Goal: Task Accomplishment & Management: Manage account settings

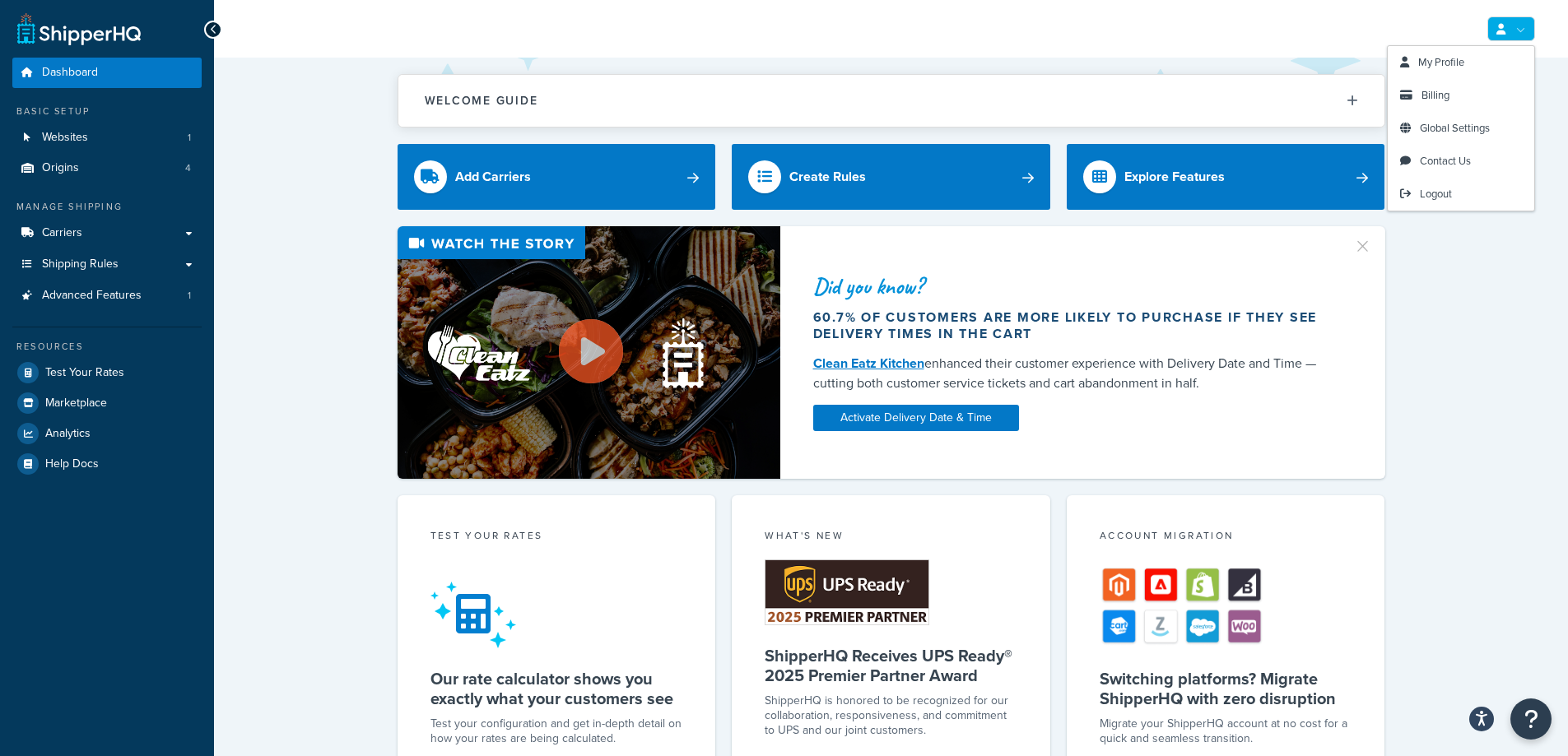
click at [1519, 35] on link at bounding box center [1511, 29] width 48 height 24
click at [1469, 92] on link "Billing" at bounding box center [1461, 94] width 147 height 33
click at [1447, 94] on span "Billing" at bounding box center [1436, 94] width 28 height 16
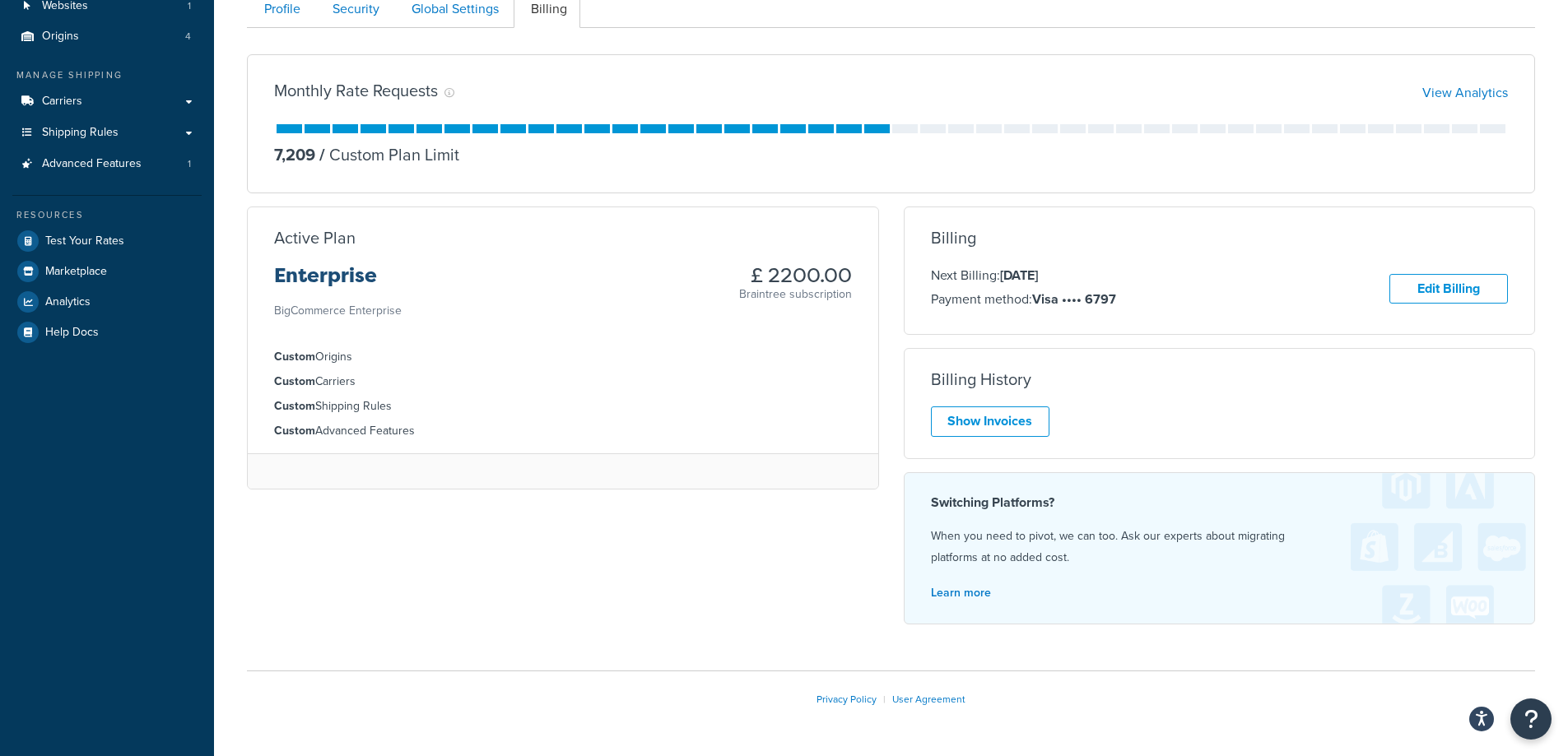
scroll to position [102, 0]
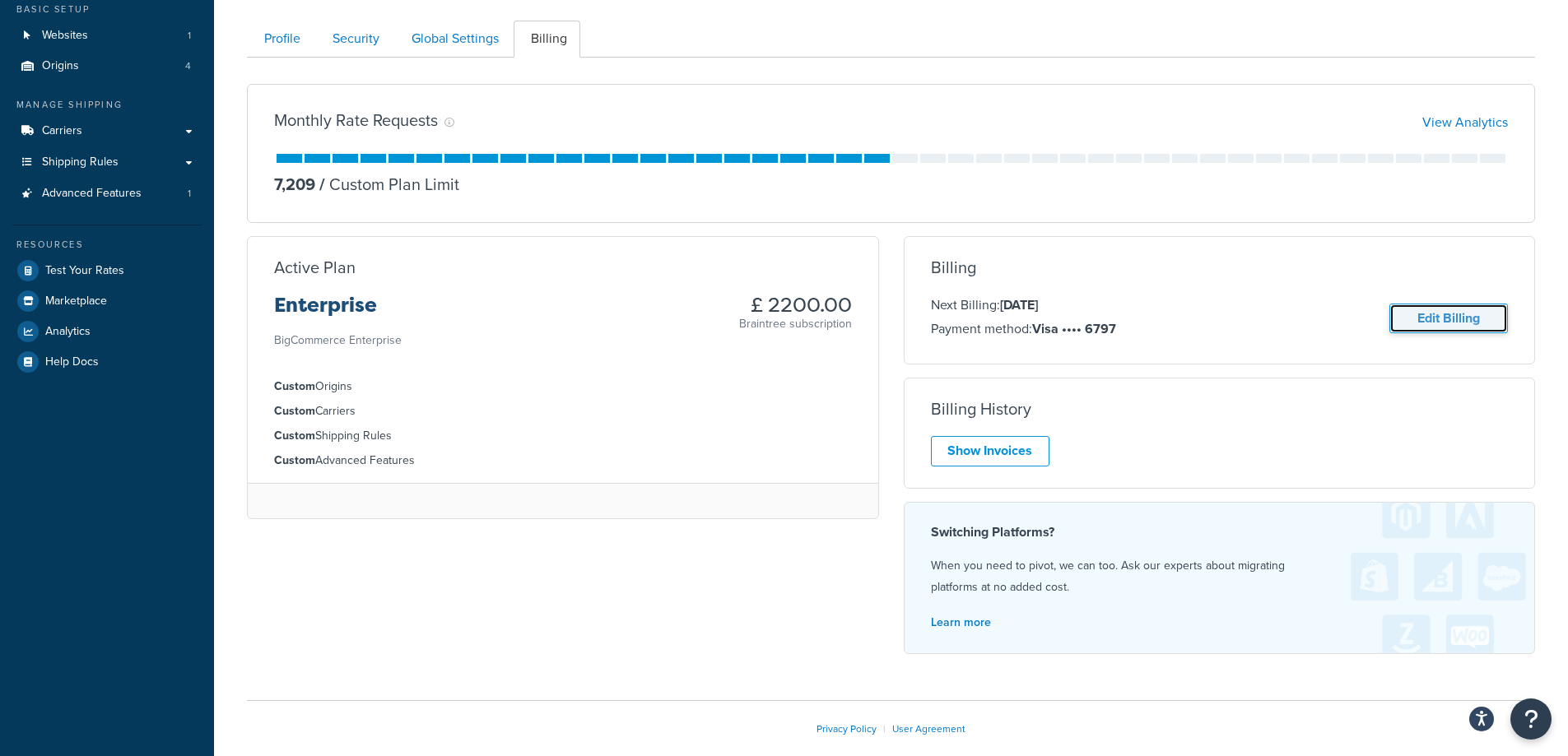
click at [1441, 324] on link "Edit Billing" at bounding box center [1448, 319] width 119 height 31
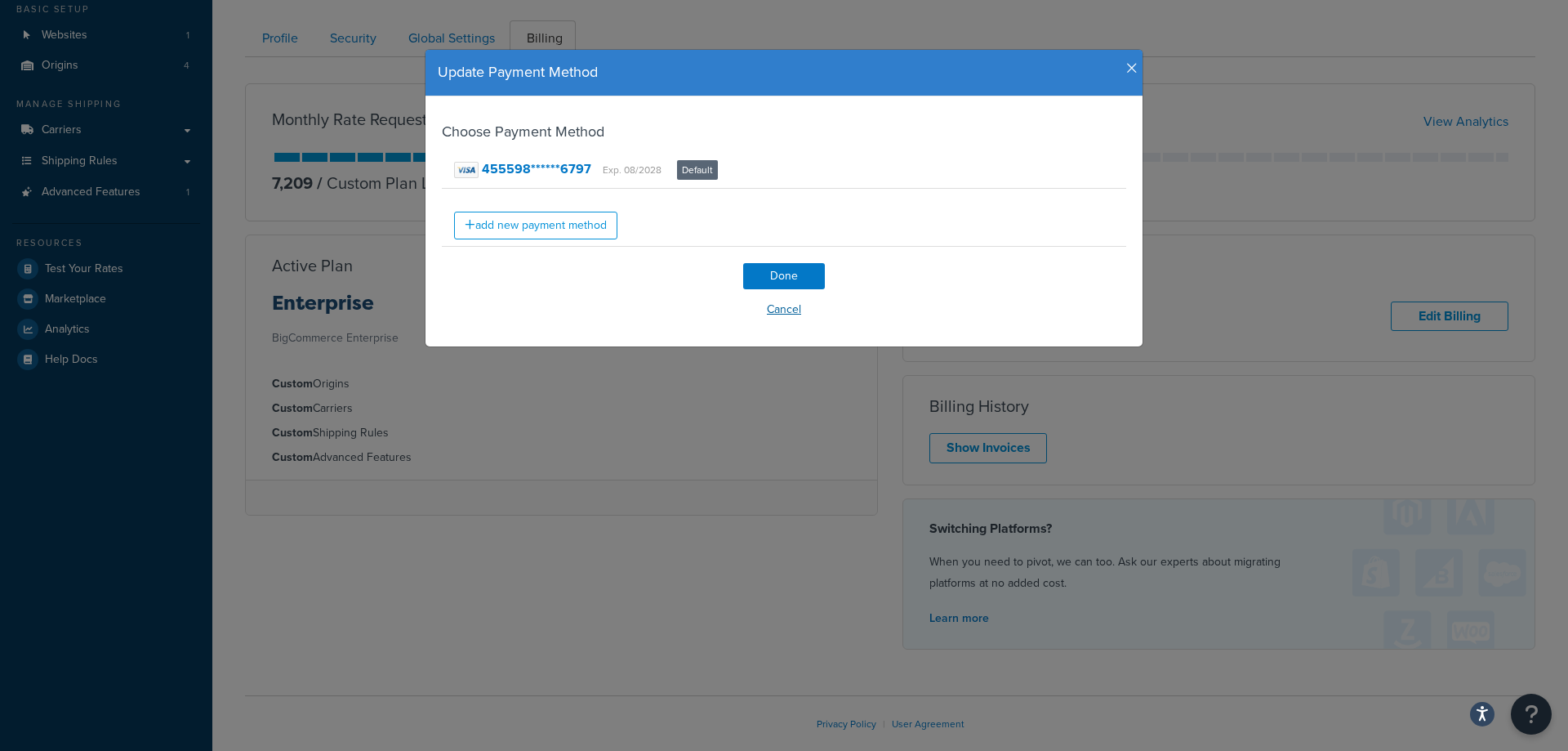
click at [793, 315] on button "Cancel" at bounding box center [784, 310] width 685 height 24
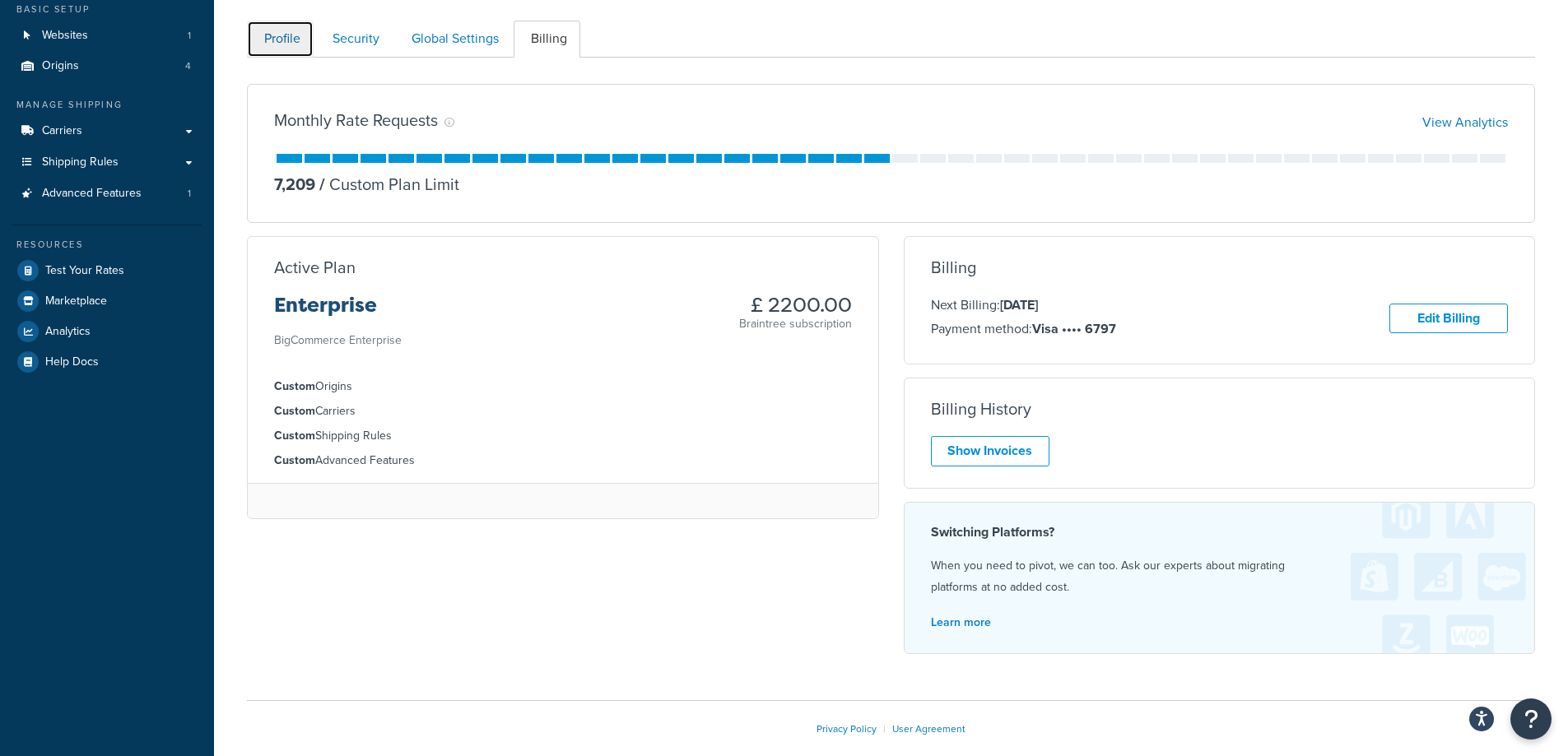
click at [269, 31] on link "Profile" at bounding box center [280, 39] width 66 height 37
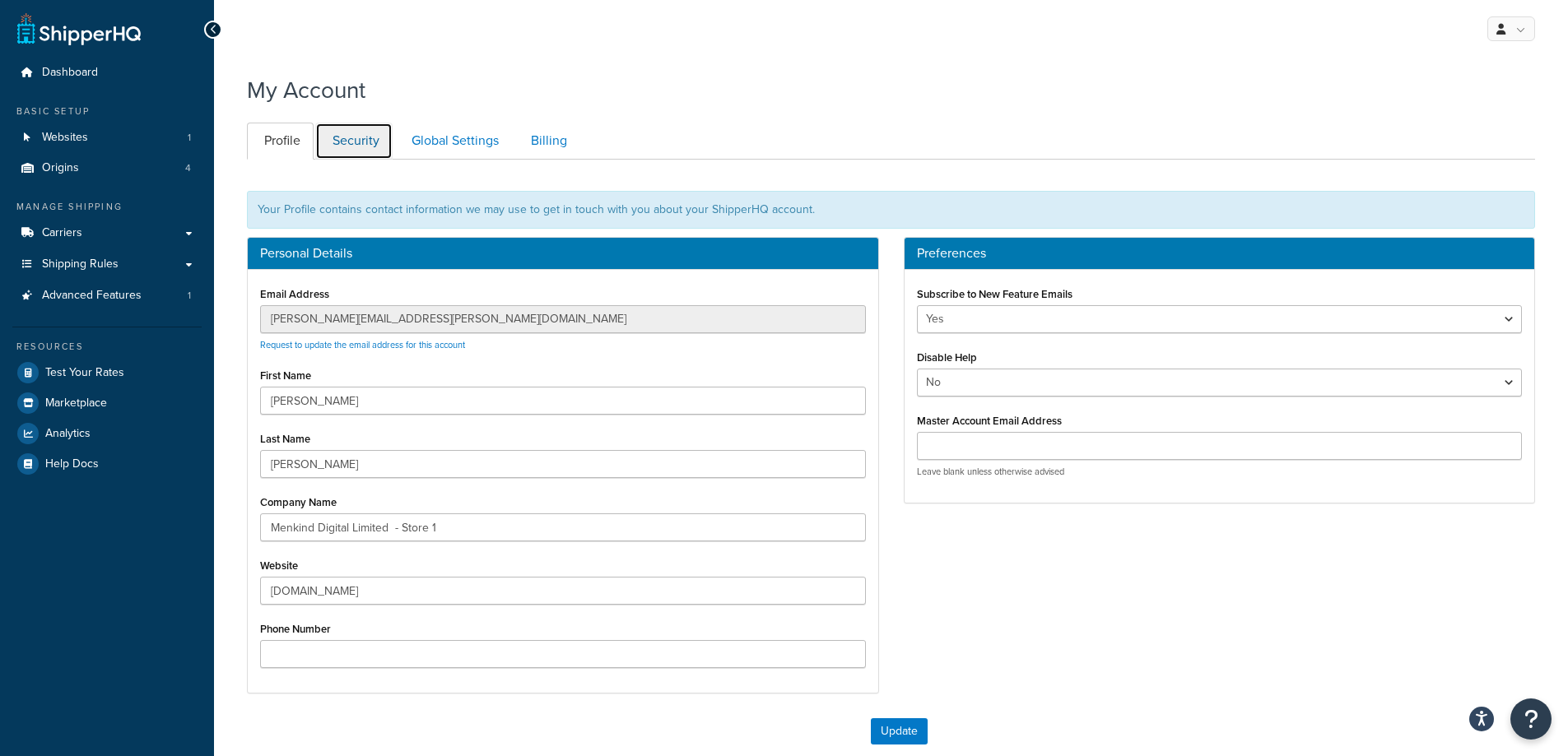
click at [342, 147] on link "Security" at bounding box center [354, 141] width 78 height 37
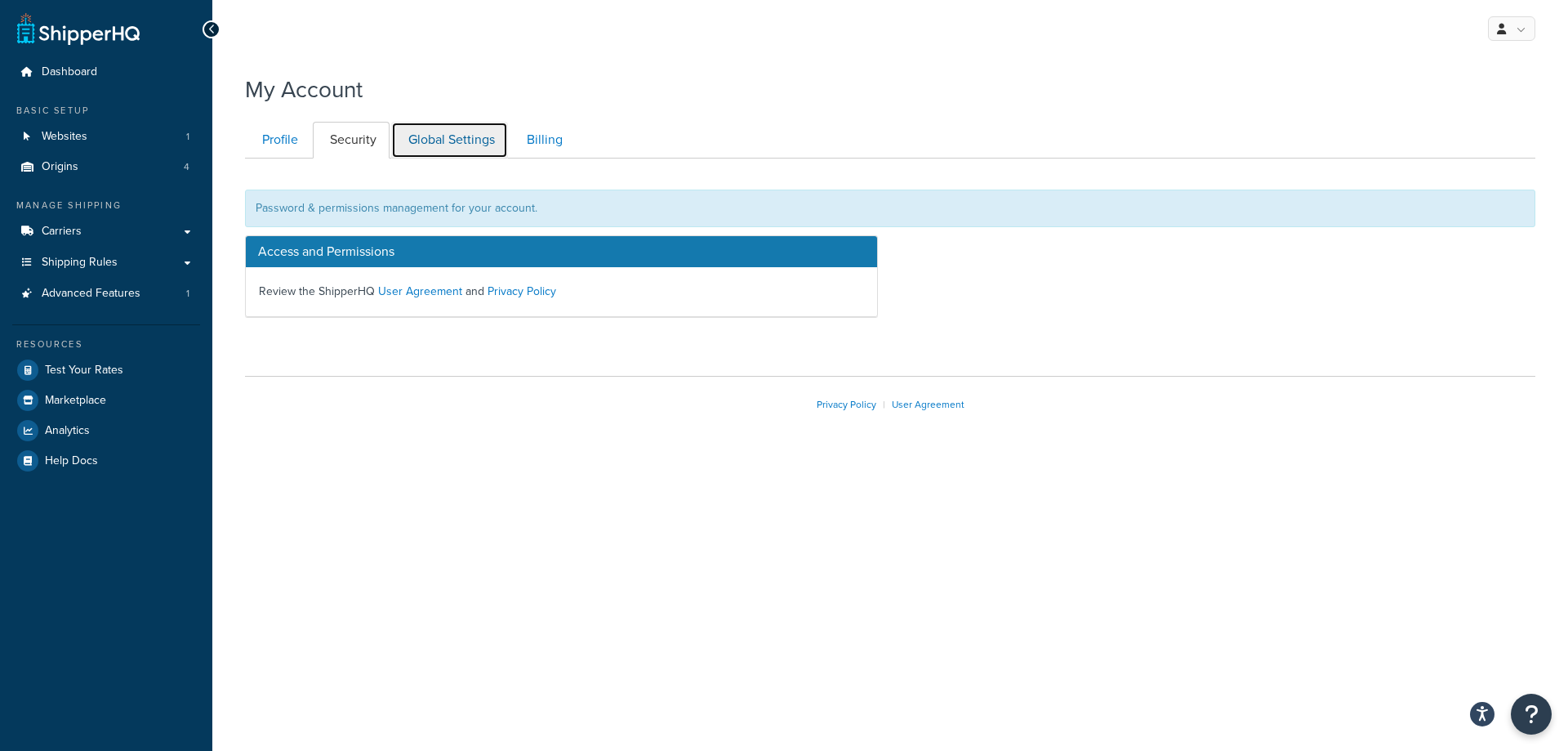
click at [457, 146] on link "Global Settings" at bounding box center [450, 140] width 117 height 37
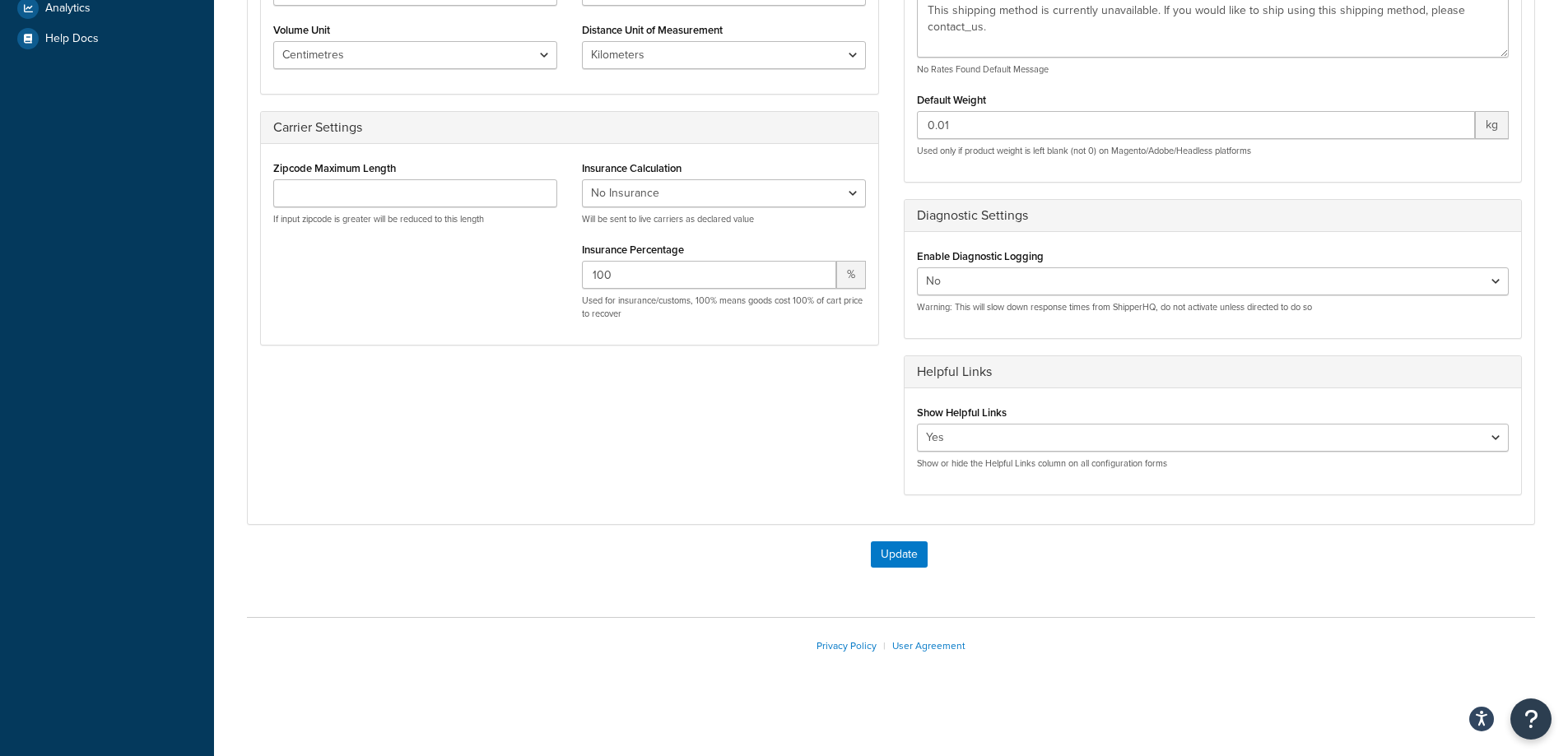
scroll to position [96, 0]
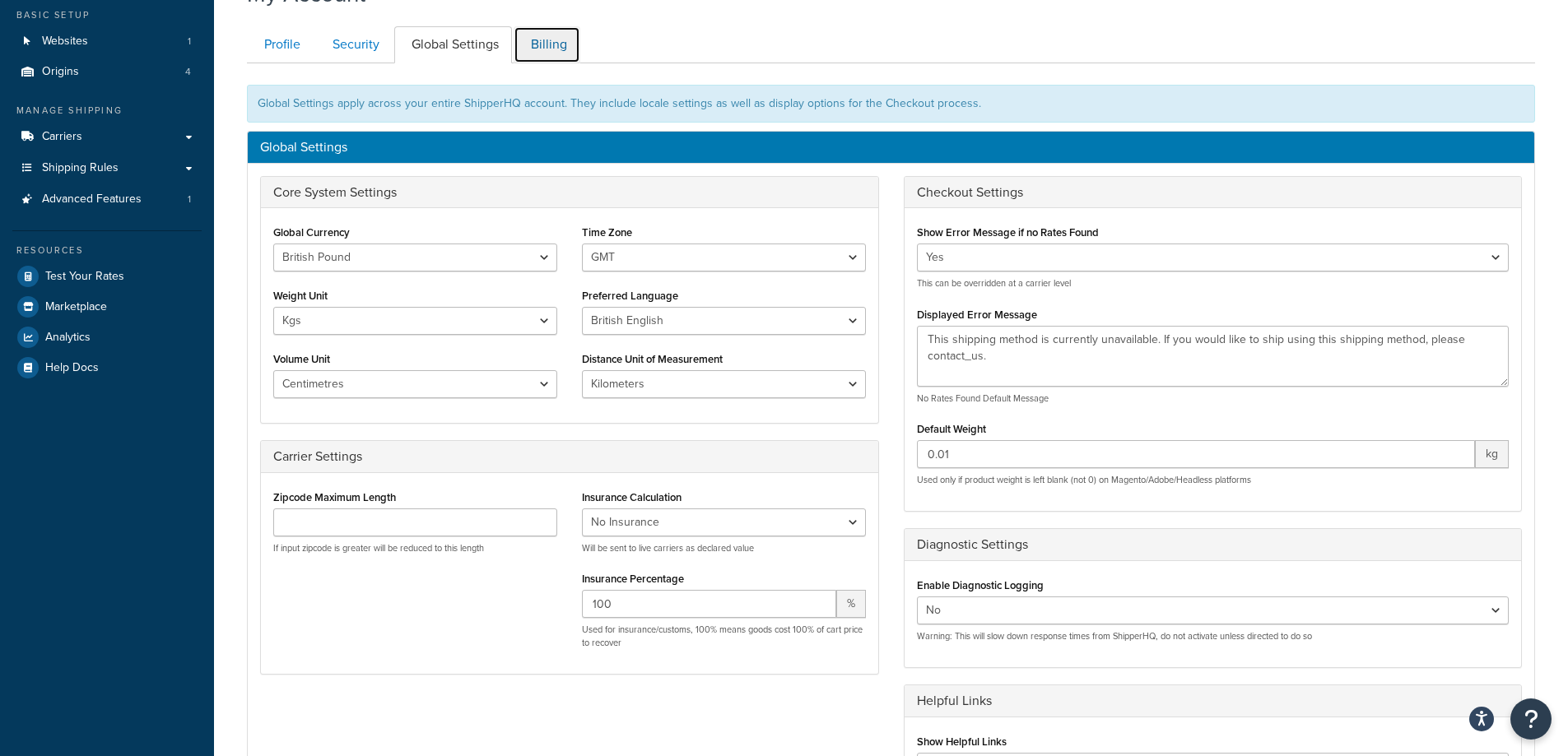
click at [530, 51] on link "Billing" at bounding box center [547, 45] width 66 height 37
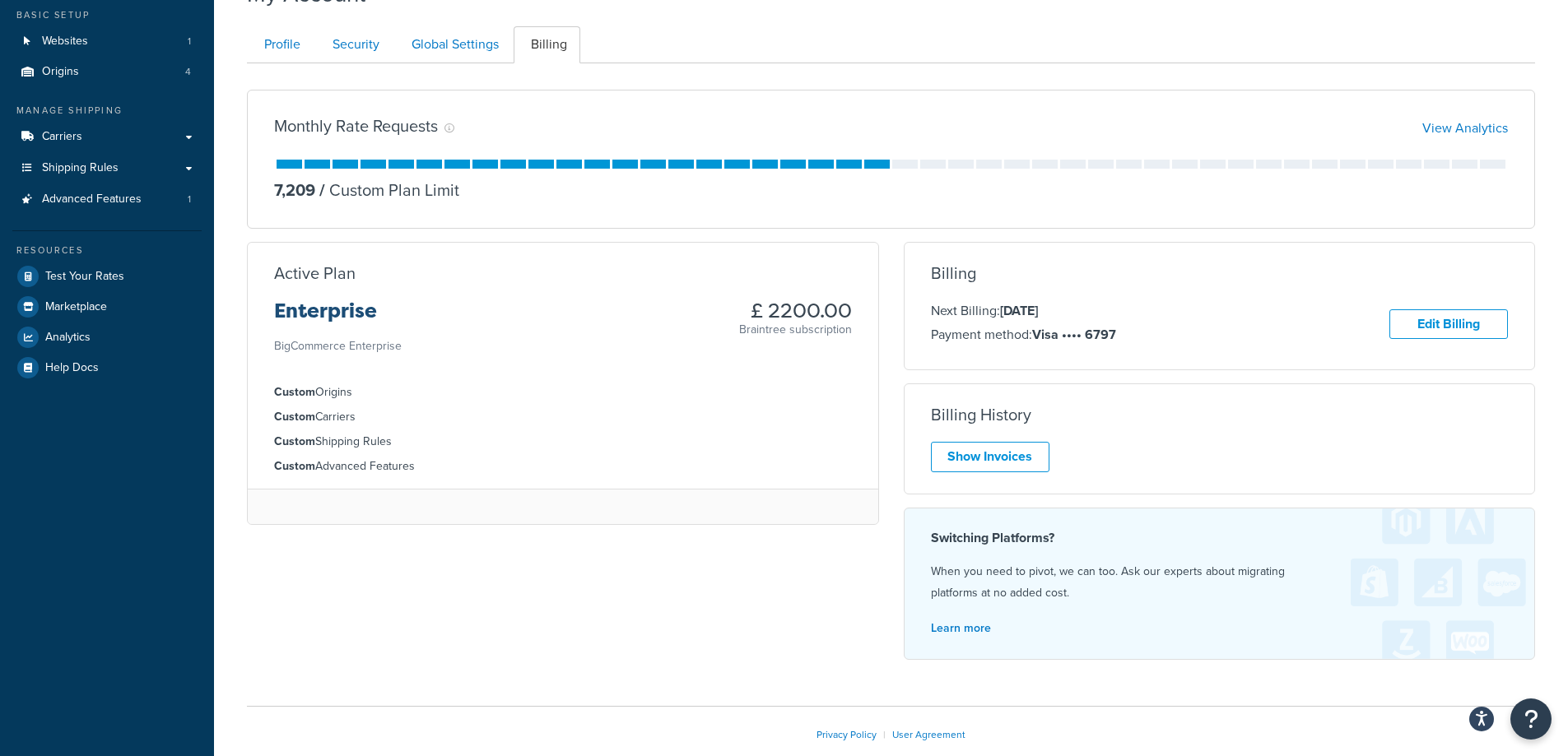
scroll to position [160, 0]
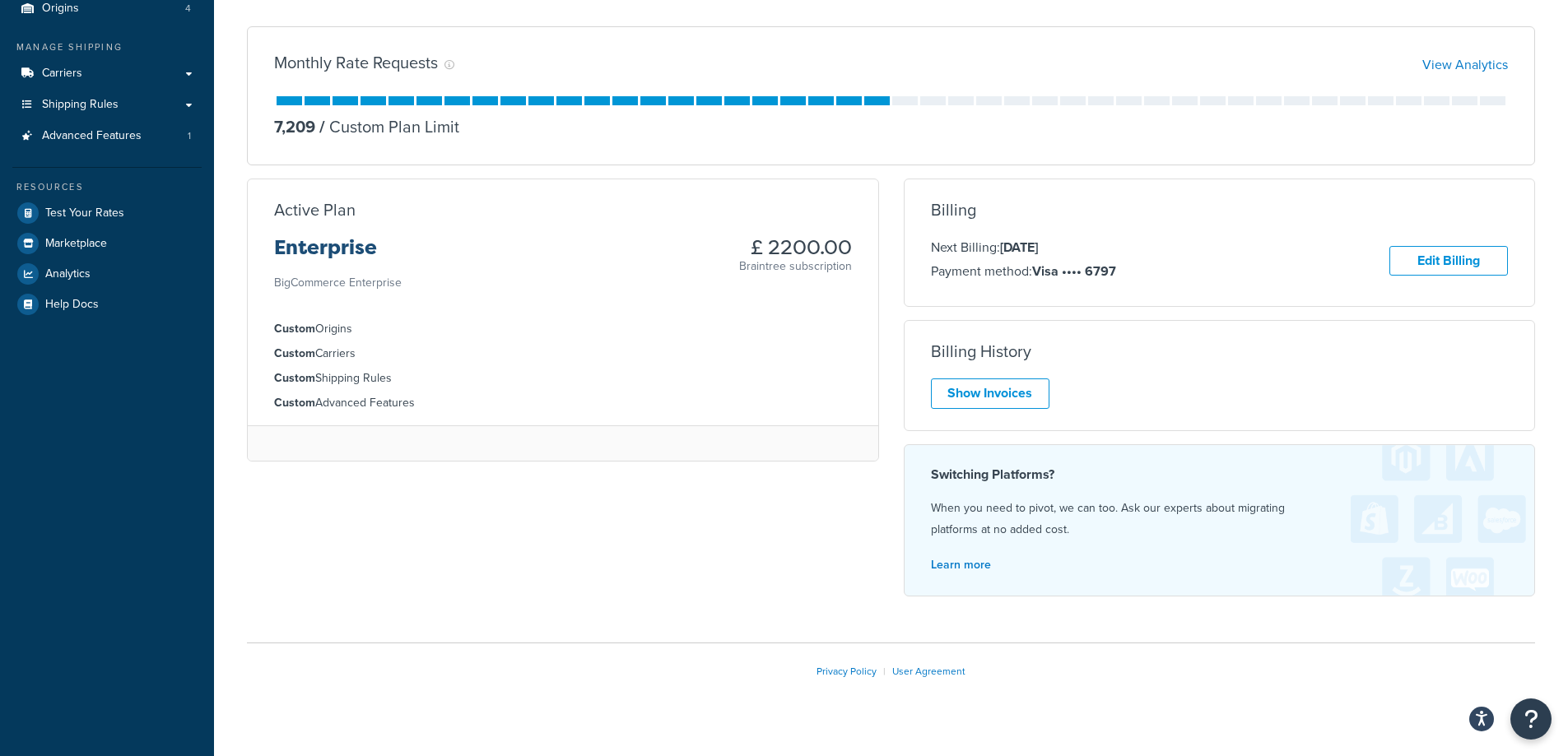
click at [1508, 64] on div "Monthly Rate Requests View Analytics 7,209 / Custom Plan Limit" at bounding box center [891, 95] width 1288 height 139
click at [1500, 69] on link "View Analytics" at bounding box center [1465, 65] width 85 height 19
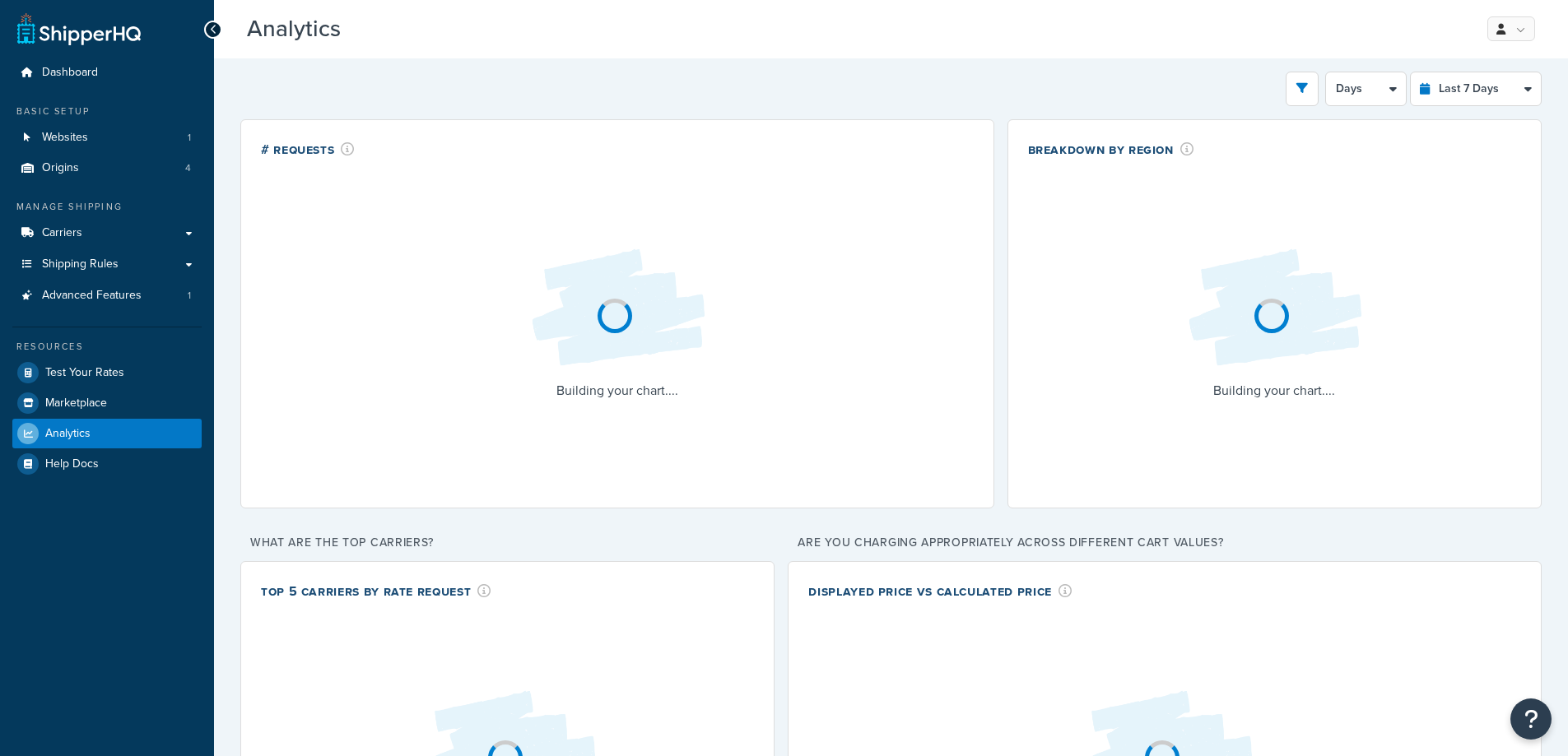
select select "last_7_days"
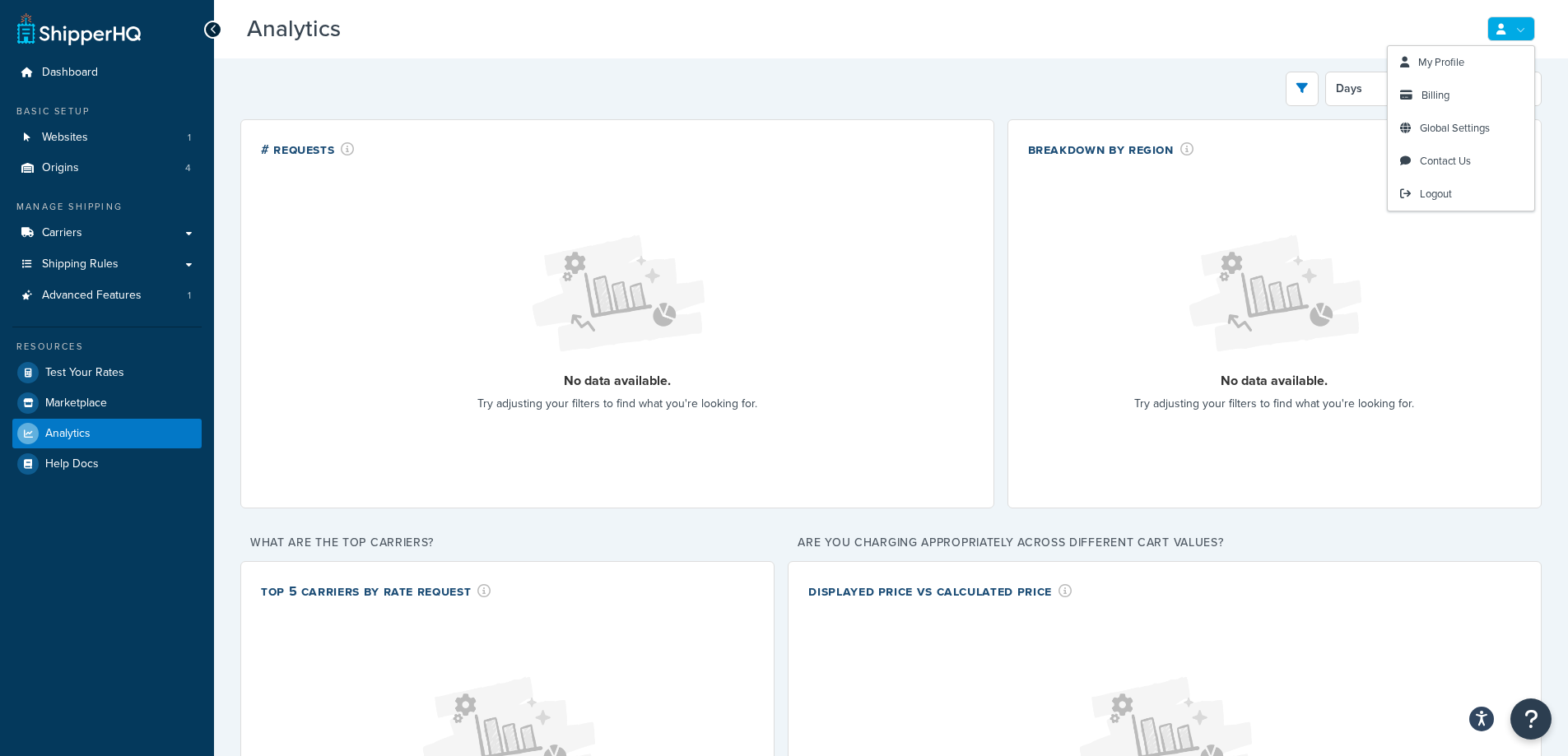
click at [1513, 31] on link at bounding box center [1511, 29] width 48 height 24
click at [1475, 61] on link "My Profile" at bounding box center [1461, 62] width 147 height 33
click at [1425, 100] on span "Billing" at bounding box center [1436, 94] width 28 height 16
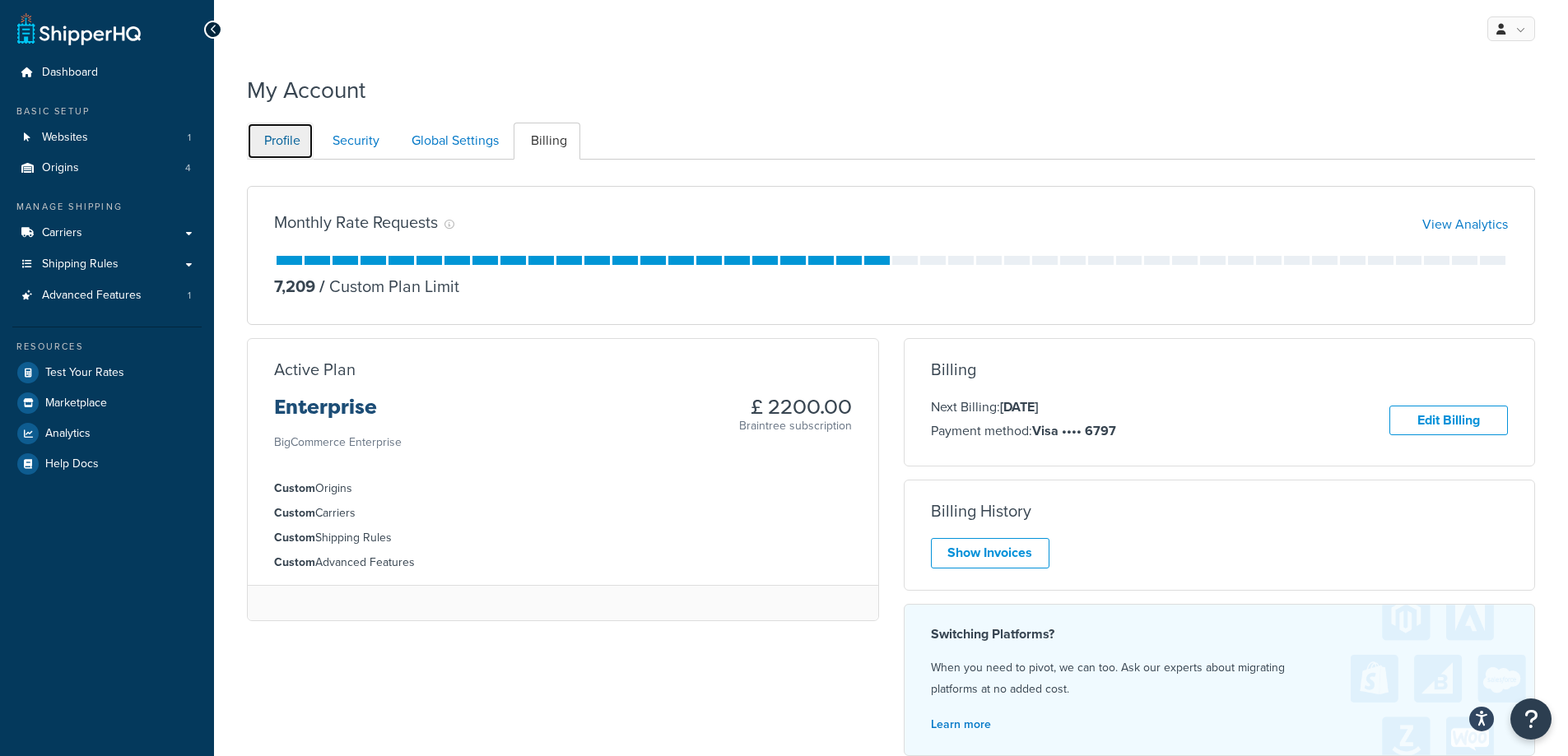
click at [299, 141] on link "Profile" at bounding box center [280, 141] width 66 height 37
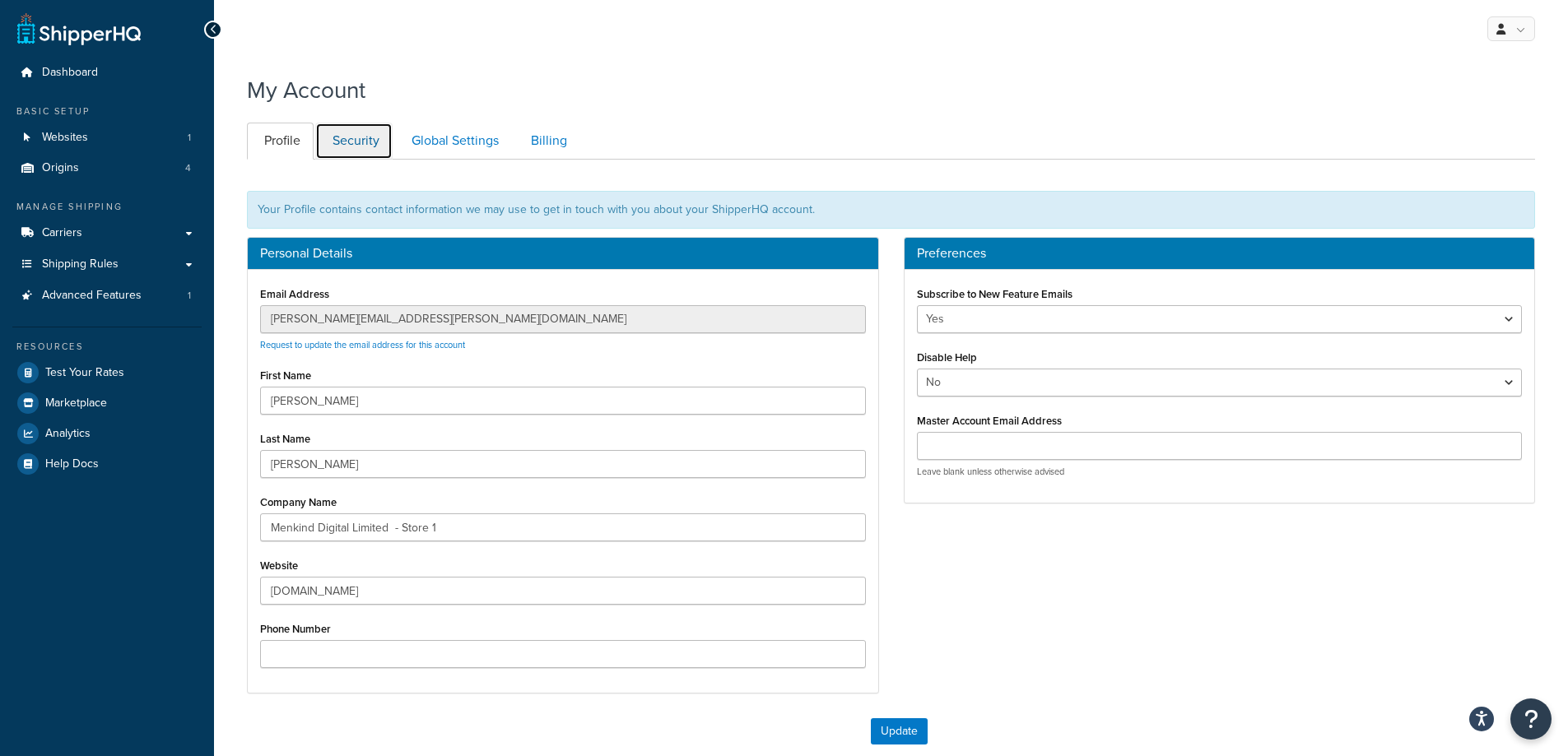
click at [361, 130] on link "Security" at bounding box center [354, 141] width 78 height 37
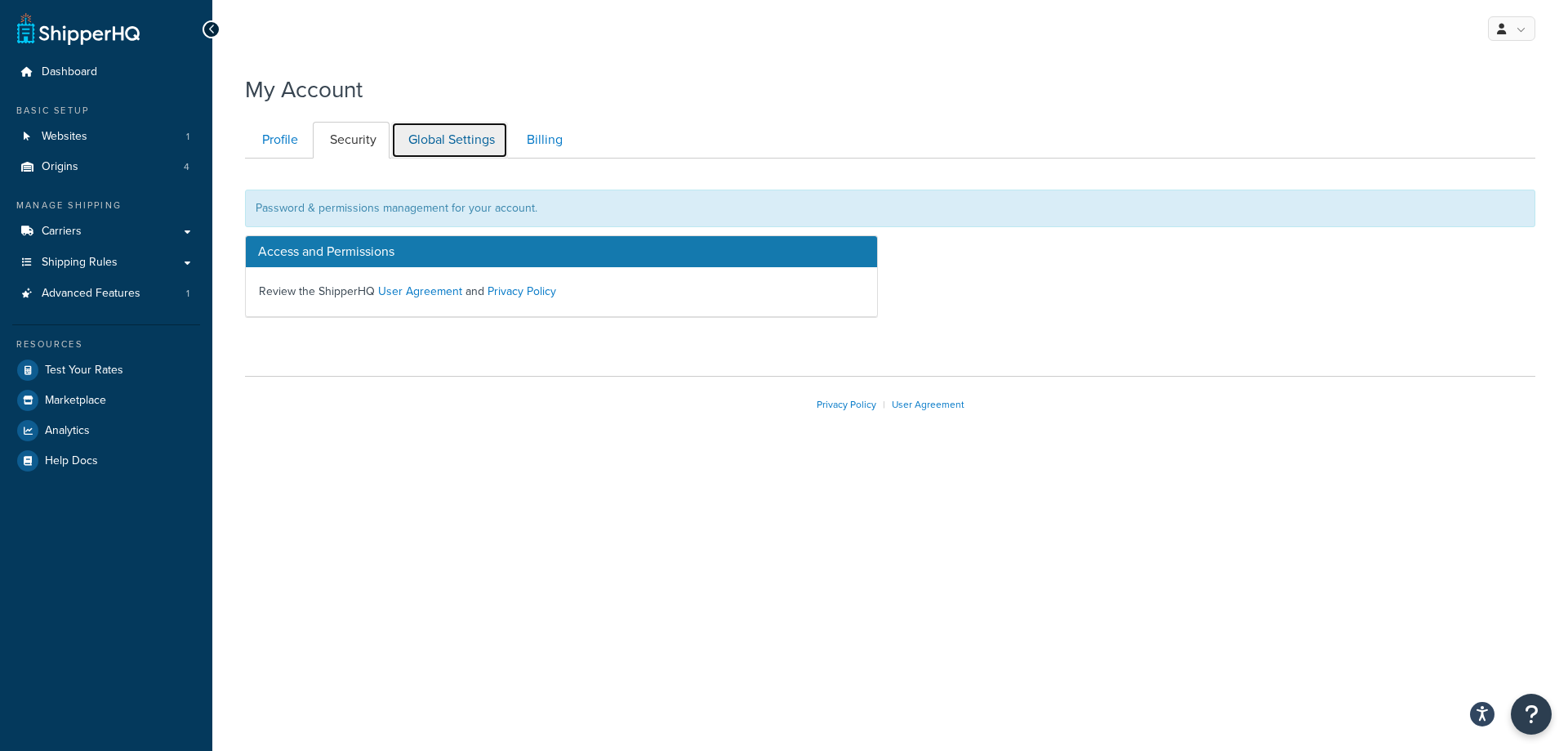
click at [438, 147] on link "Global Settings" at bounding box center [450, 140] width 117 height 37
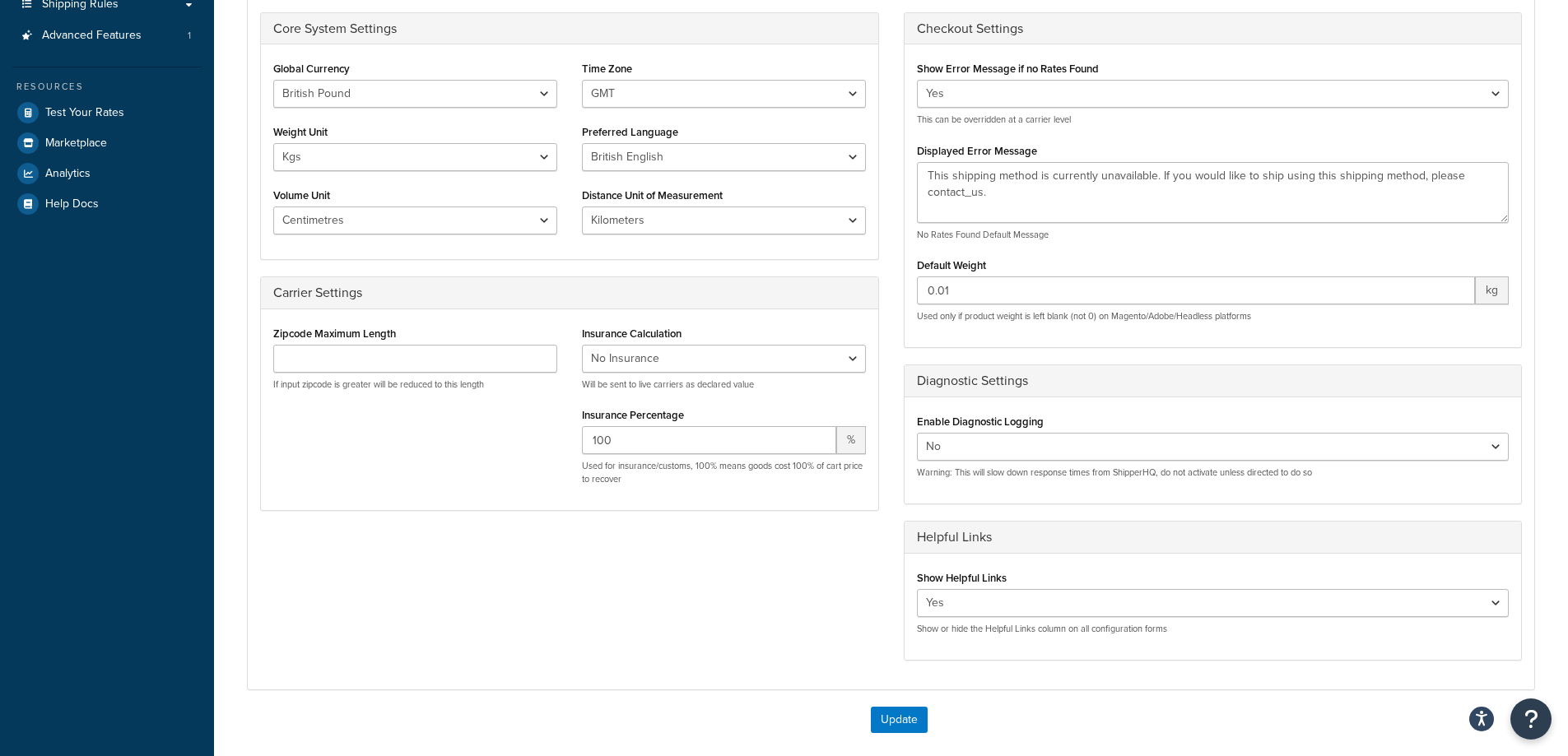
scroll to position [14, 0]
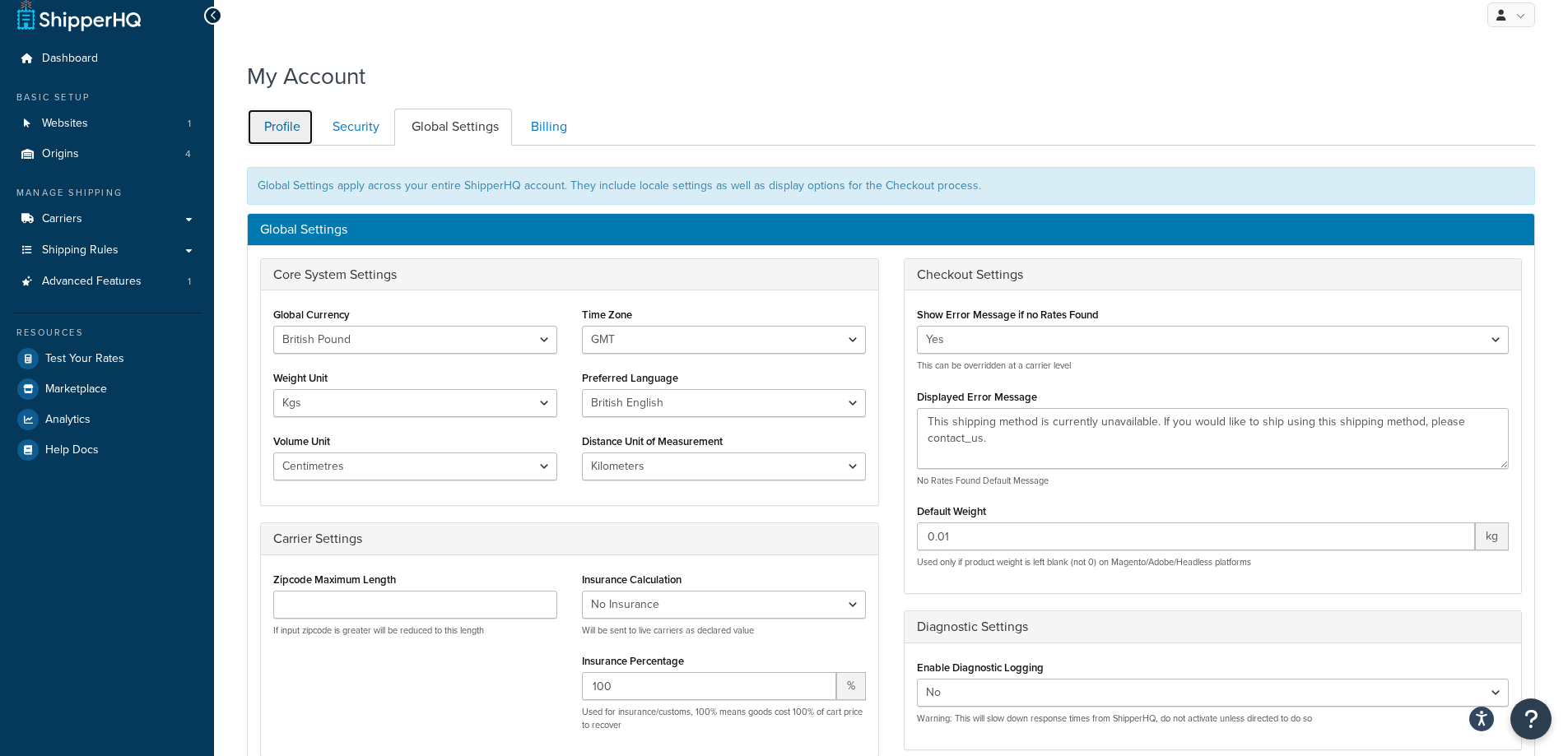
click at [284, 129] on link "Profile" at bounding box center [280, 127] width 66 height 37
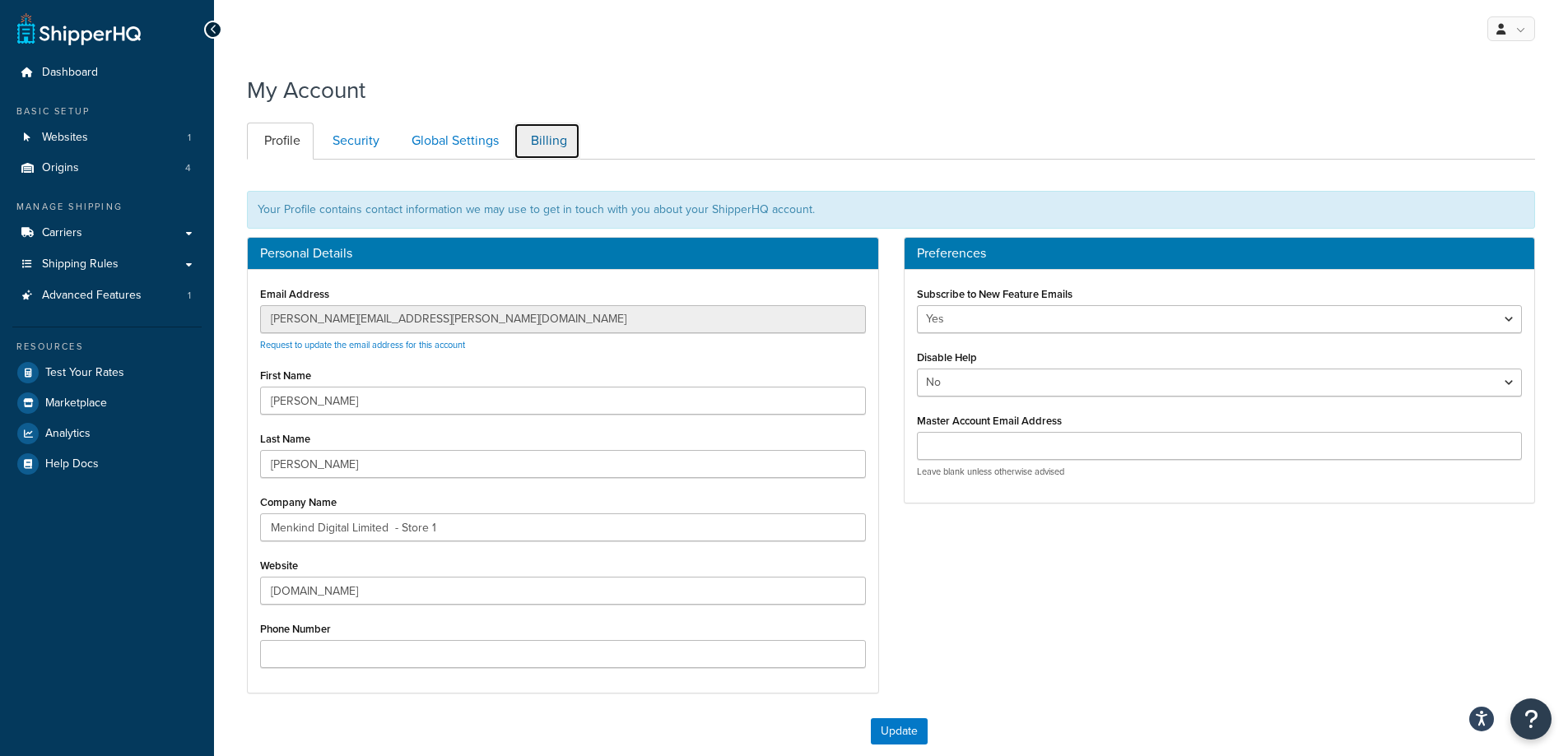
click at [544, 139] on link "Billing" at bounding box center [547, 141] width 66 height 37
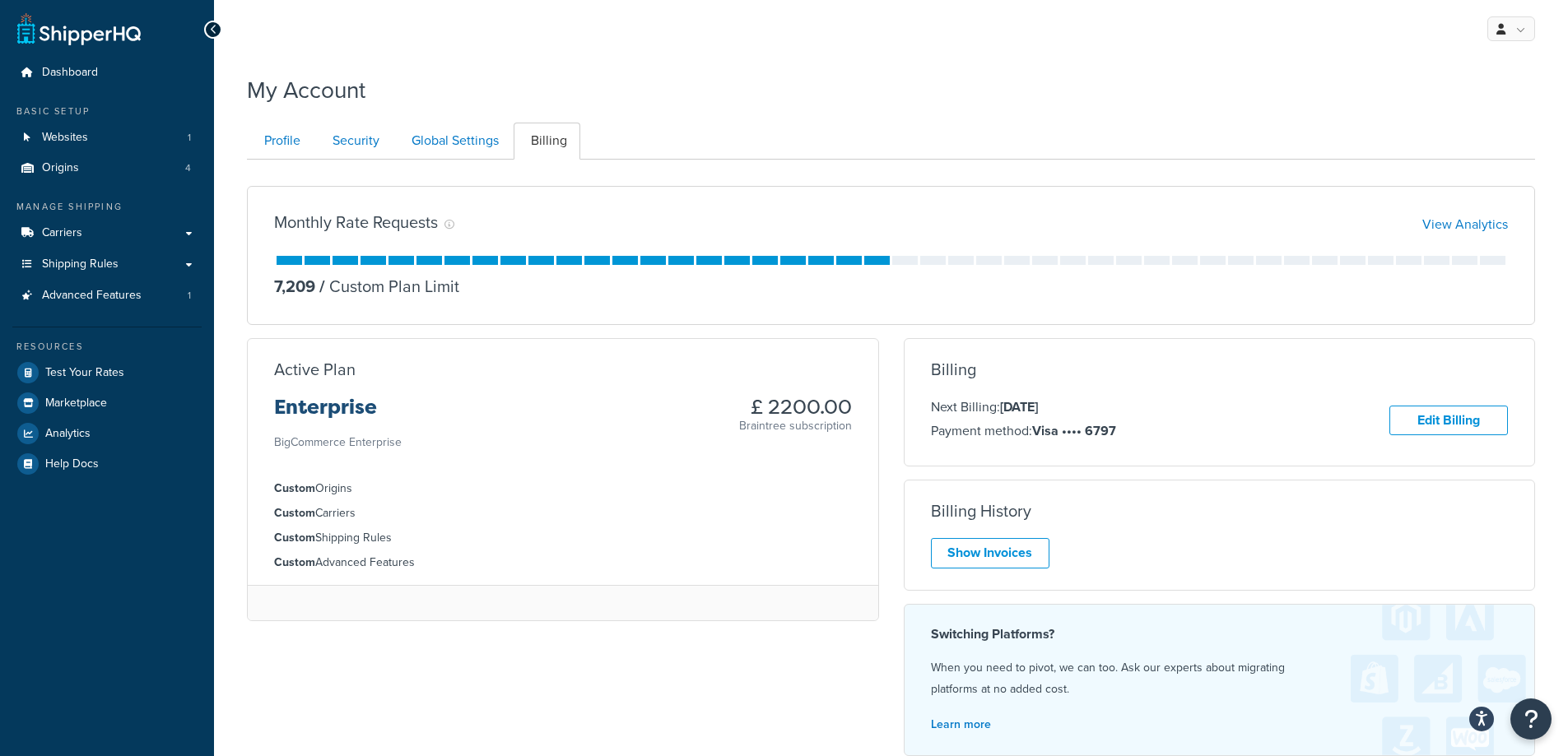
scroll to position [160, 0]
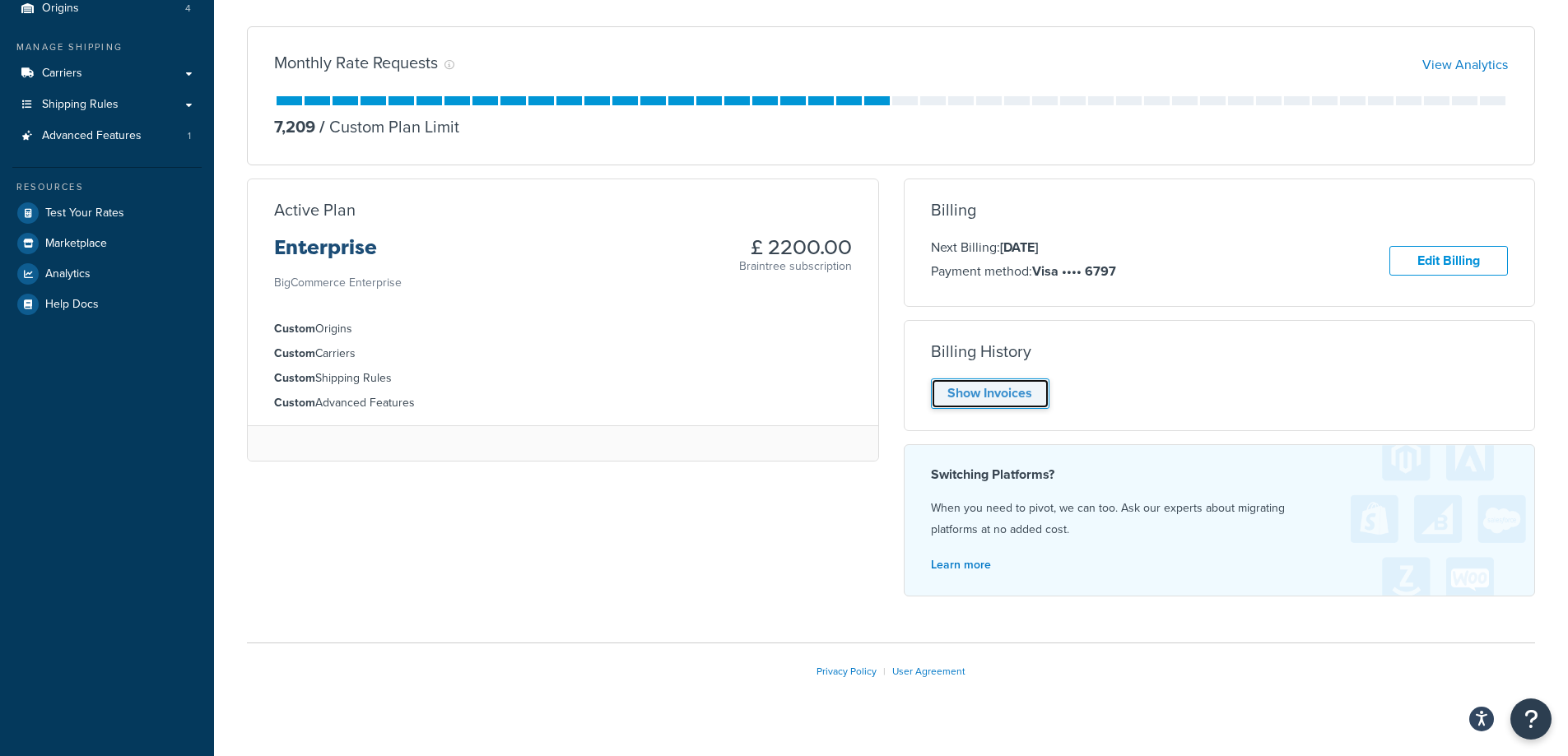
click at [1015, 390] on link "Show Invoices" at bounding box center [990, 394] width 119 height 31
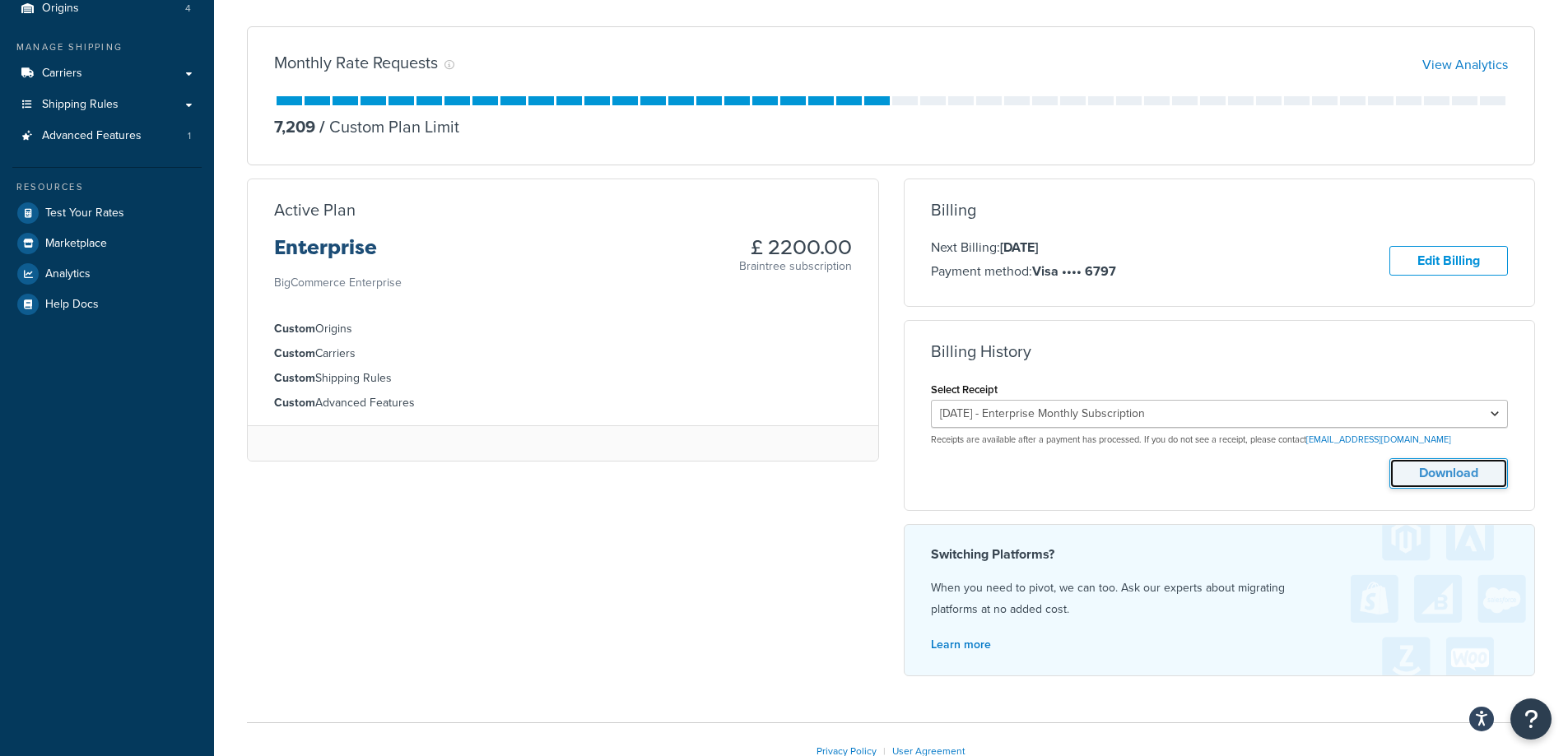
click at [1473, 480] on button "Download" at bounding box center [1448, 473] width 119 height 31
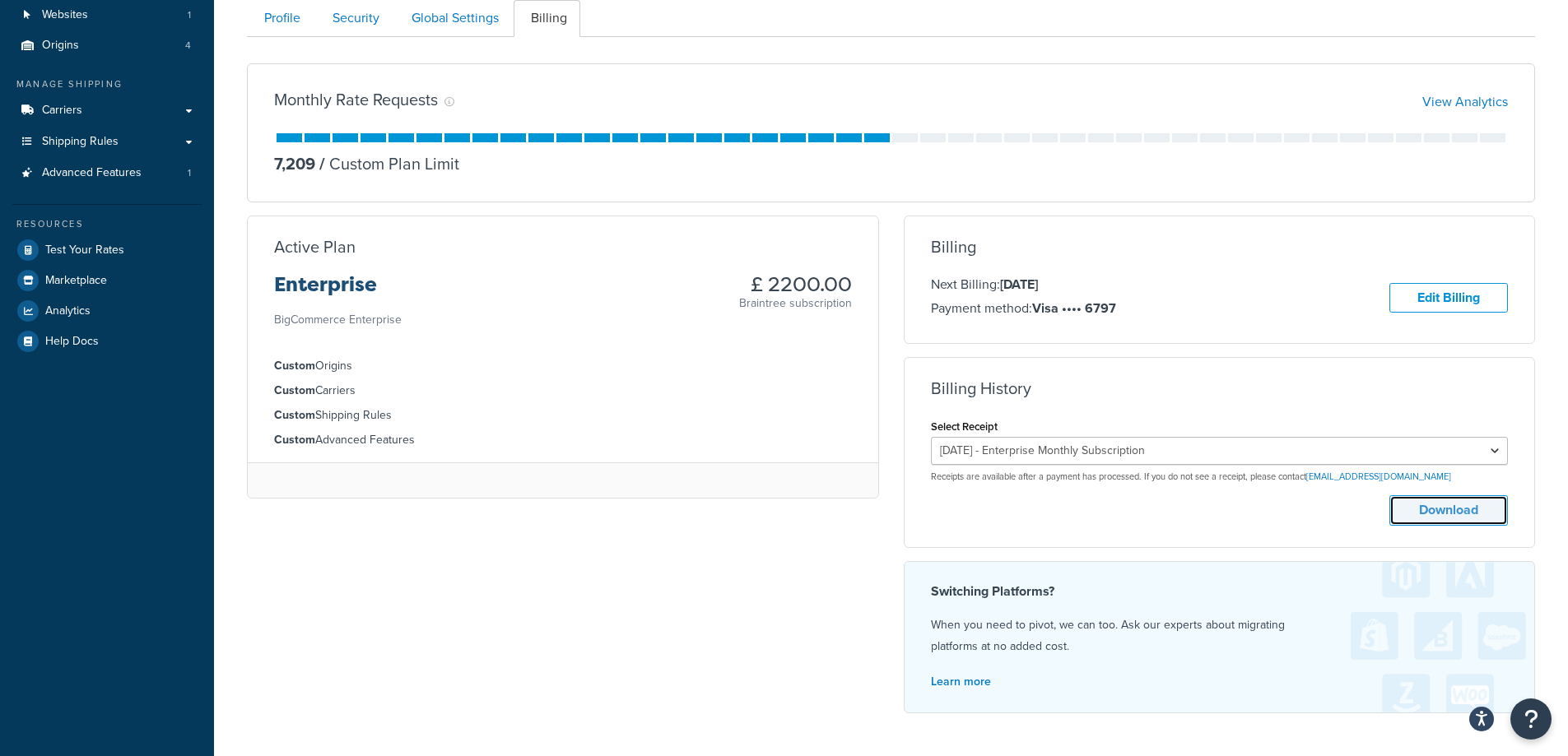
scroll to position [0, 0]
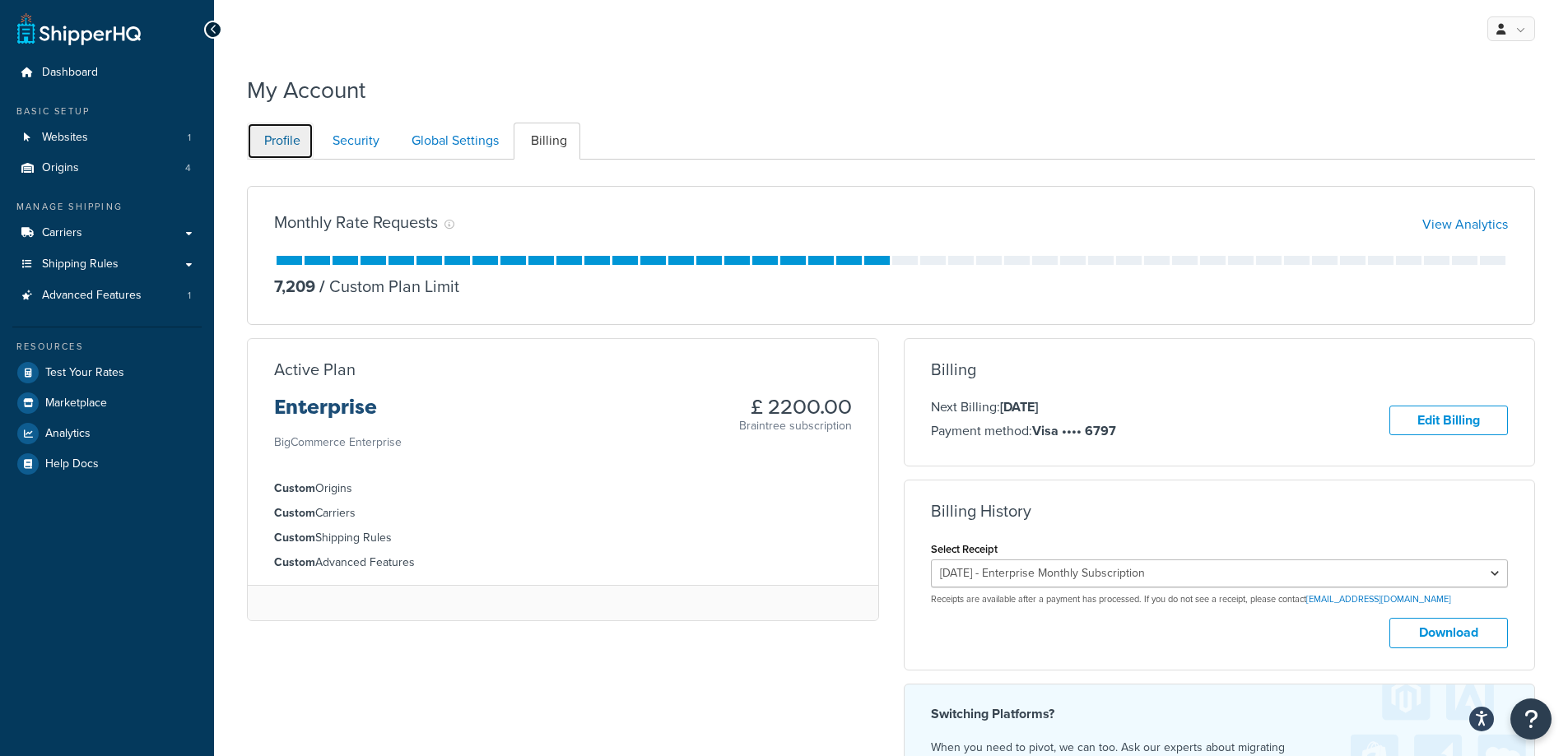
click at [276, 145] on link "Profile" at bounding box center [280, 141] width 66 height 37
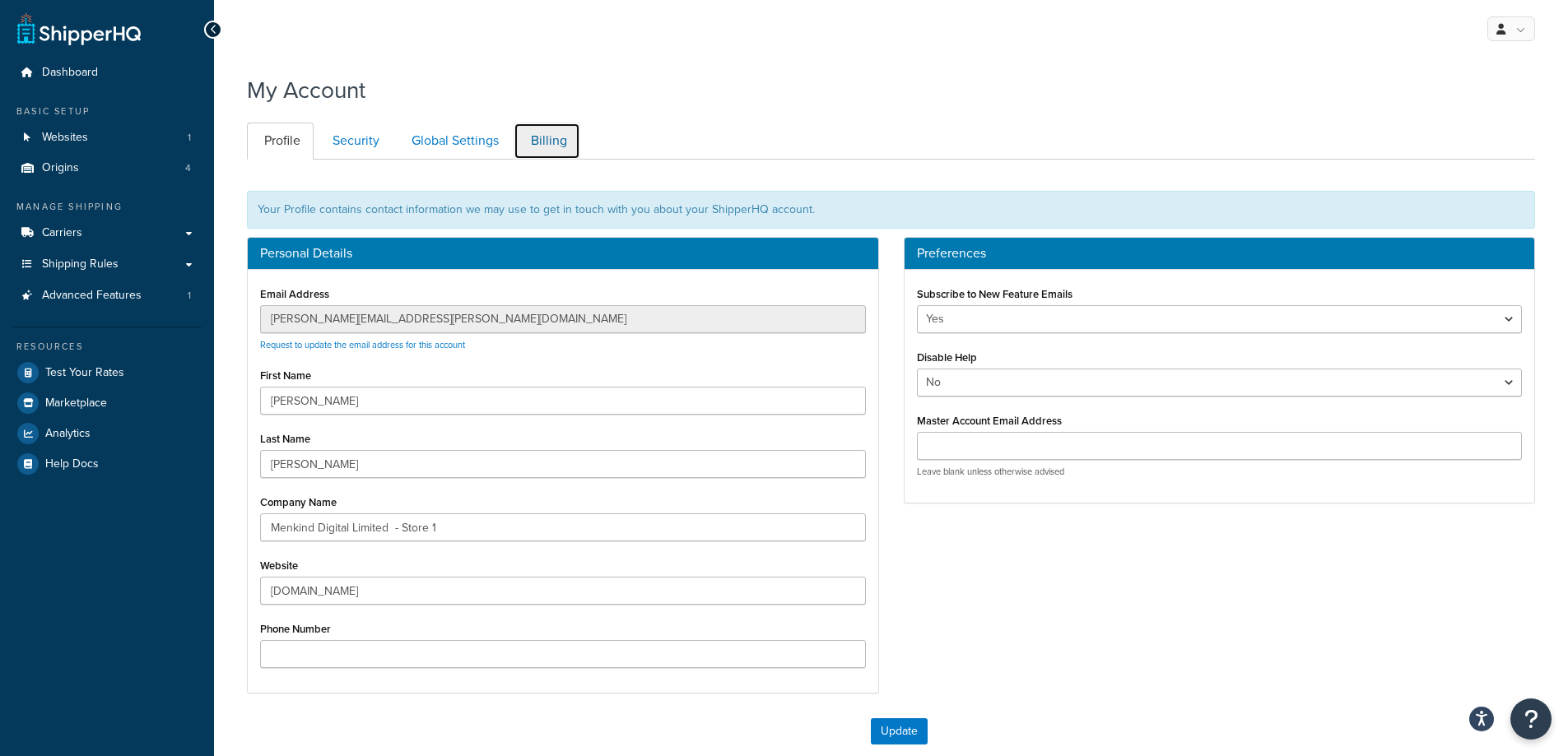
click at [535, 140] on link "Billing" at bounding box center [547, 141] width 66 height 37
